Goal: Transaction & Acquisition: Book appointment/travel/reservation

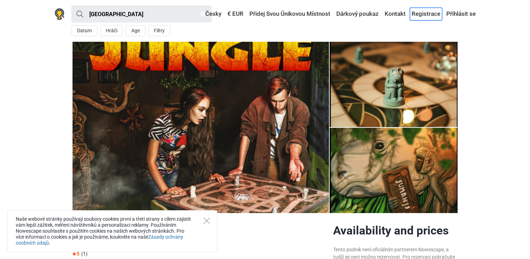
click at [428, 12] on link "Registrace" at bounding box center [426, 14] width 32 height 13
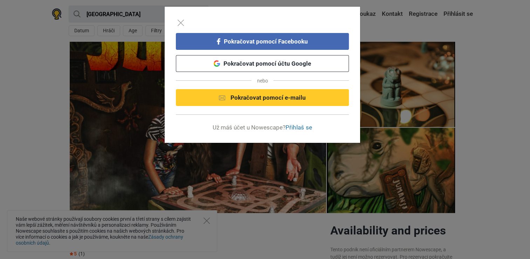
click at [509, 34] on div "Pokračovat pomocí Facebooku Pokračovat pomocí účtu Google nebo Pokračovat pomoc…" at bounding box center [265, 129] width 530 height 259
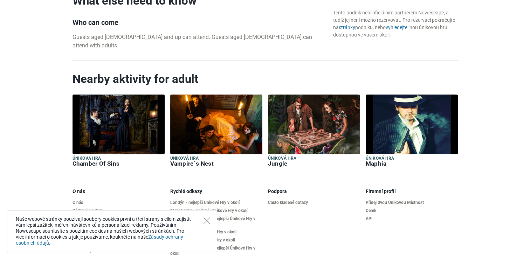
scroll to position [885, 0]
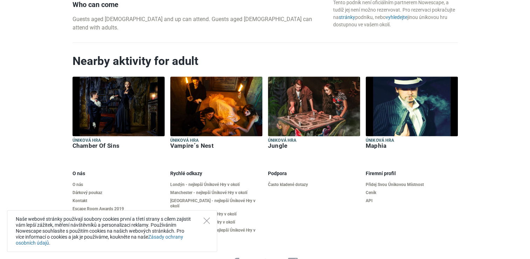
click at [292, 106] on img at bounding box center [314, 106] width 92 height 60
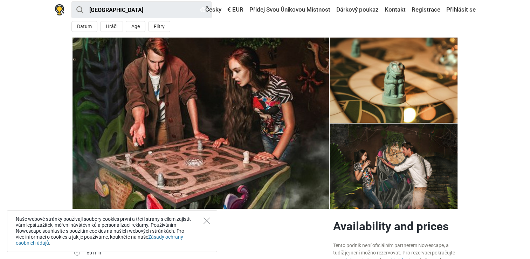
scroll to position [6, 0]
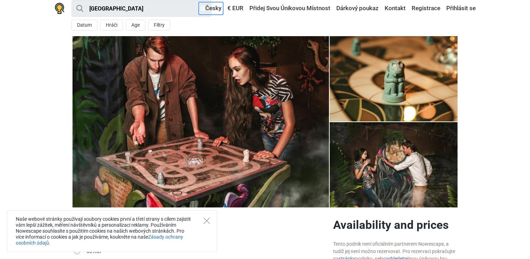
click at [213, 6] on link "Česky" at bounding box center [211, 8] width 25 height 13
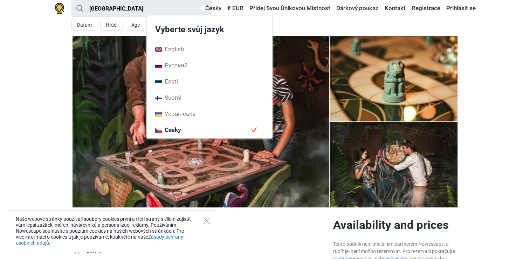
click at [179, 127] on span "Česky" at bounding box center [168, 130] width 26 height 8
click at [499, 72] on section "1 2 3 4" at bounding box center [265, 121] width 530 height 171
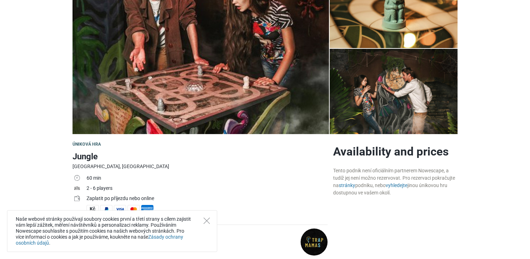
scroll to position [0, 0]
